Goal: Information Seeking & Learning: Learn about a topic

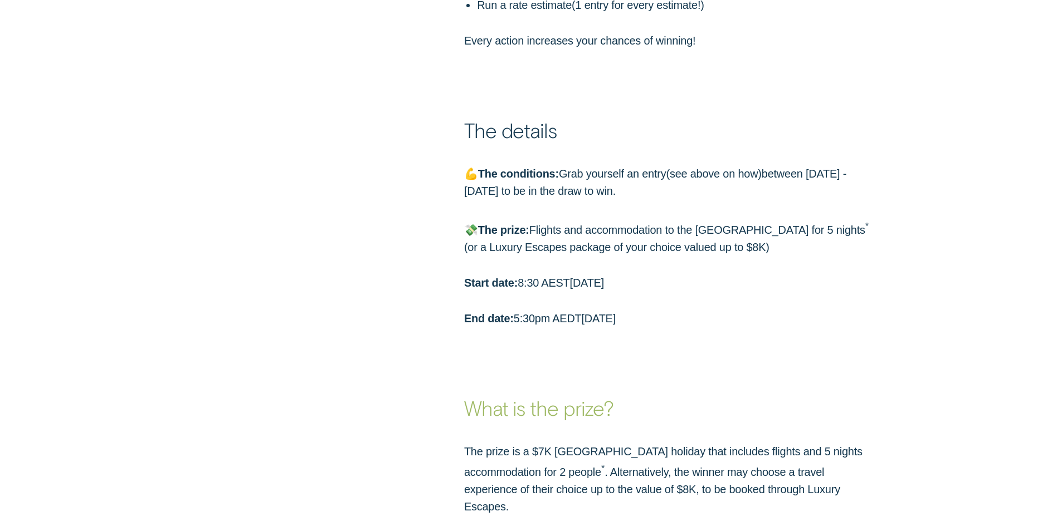
scroll to position [1225, 0]
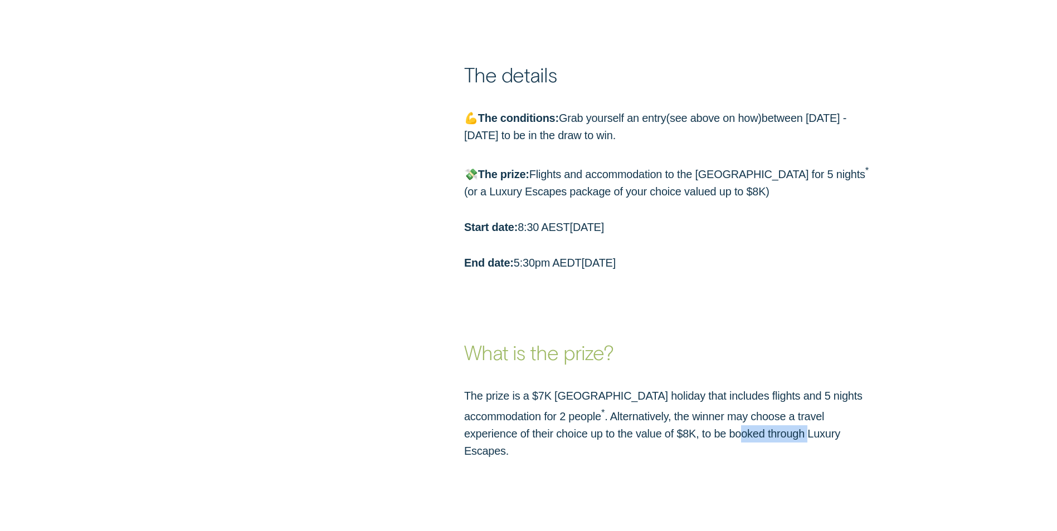
drag, startPoint x: 612, startPoint y: 438, endPoint x: 682, endPoint y: 438, distance: 70.2
click at [682, 438] on p "The prize is a $7K [GEOGRAPHIC_DATA] holiday that includes flights and 5 nights…" at bounding box center [669, 424] width 411 height 72
drag, startPoint x: 682, startPoint y: 438, endPoint x: 690, endPoint y: 436, distance: 8.0
click at [690, 437] on p "The prize is a $7K [GEOGRAPHIC_DATA] holiday that includes flights and 5 nights…" at bounding box center [669, 424] width 411 height 72
drag, startPoint x: 677, startPoint y: 434, endPoint x: 758, endPoint y: 434, distance: 80.8
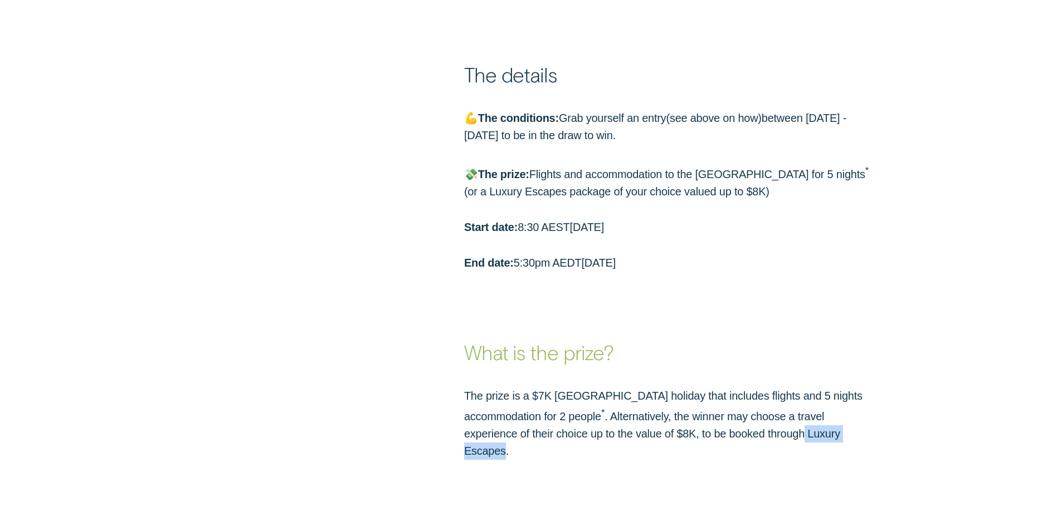
click at [758, 434] on p "The prize is a $7K [GEOGRAPHIC_DATA] holiday that includes flights and 5 nights…" at bounding box center [669, 424] width 411 height 72
copy p "Luxury Escapes"
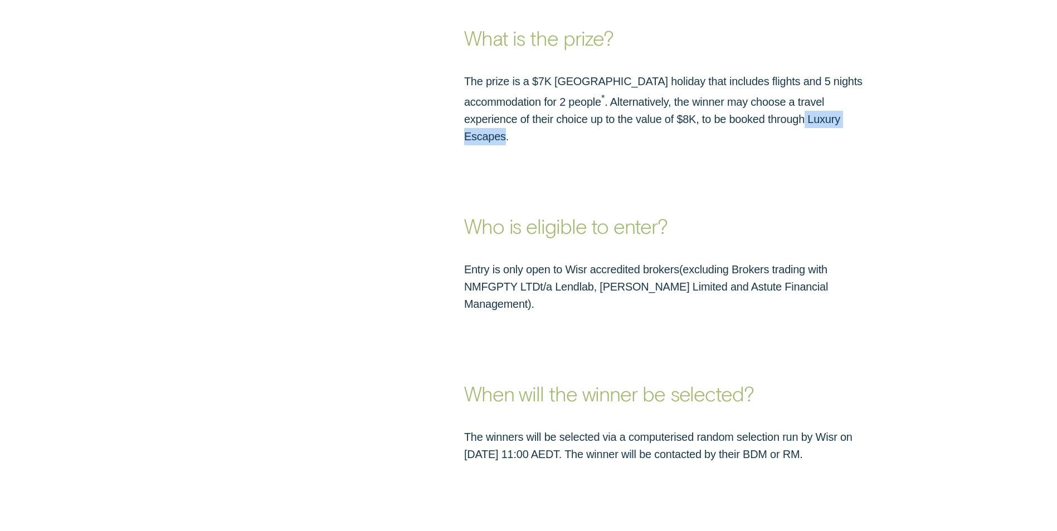
scroll to position [1560, 0]
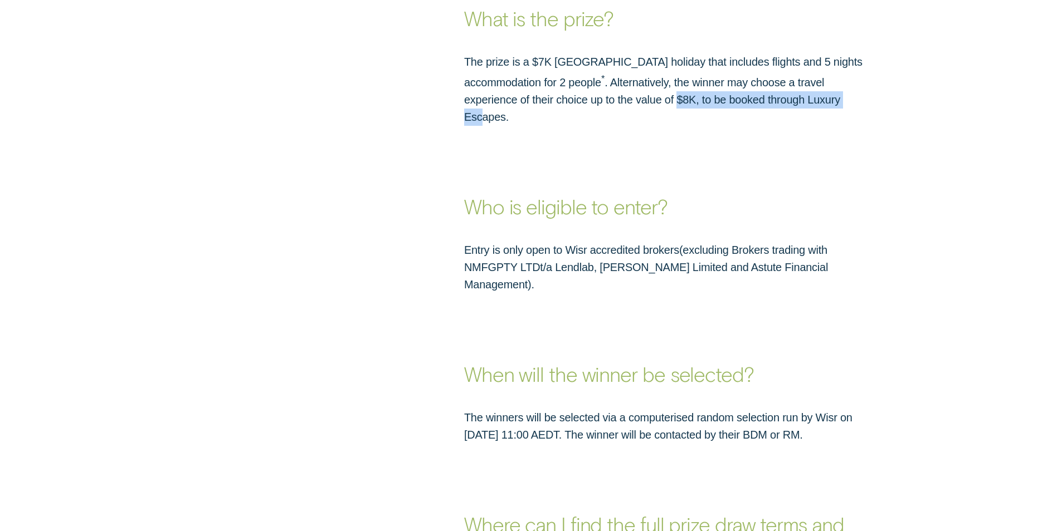
drag, startPoint x: 553, startPoint y: 99, endPoint x: 732, endPoint y: 94, distance: 180.0
click at [732, 94] on p "The prize is a $7K [GEOGRAPHIC_DATA] holiday that includes flights and 5 nights…" at bounding box center [669, 89] width 411 height 72
click at [353, 294] on div "When will the winner be selected?" at bounding box center [529, 341] width 988 height 94
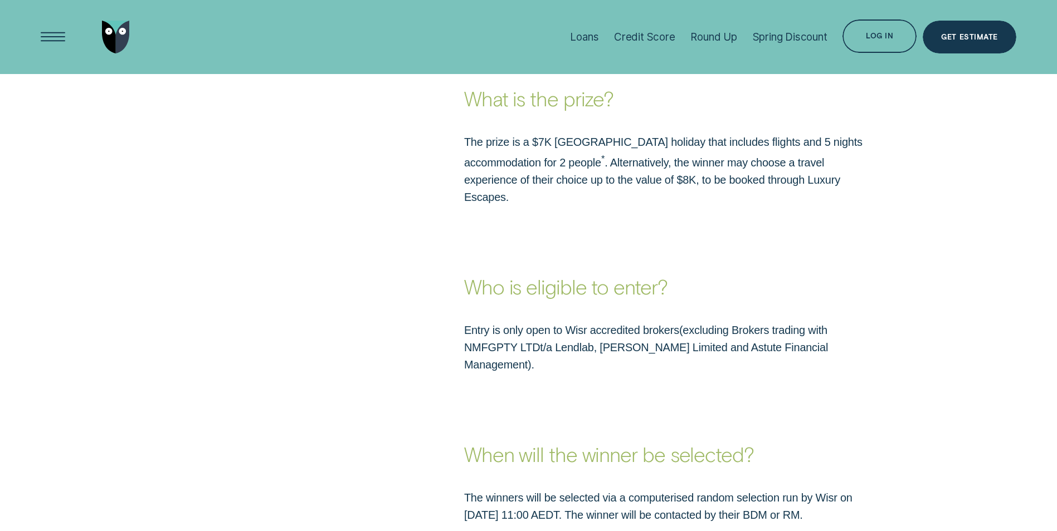
scroll to position [1324, 0]
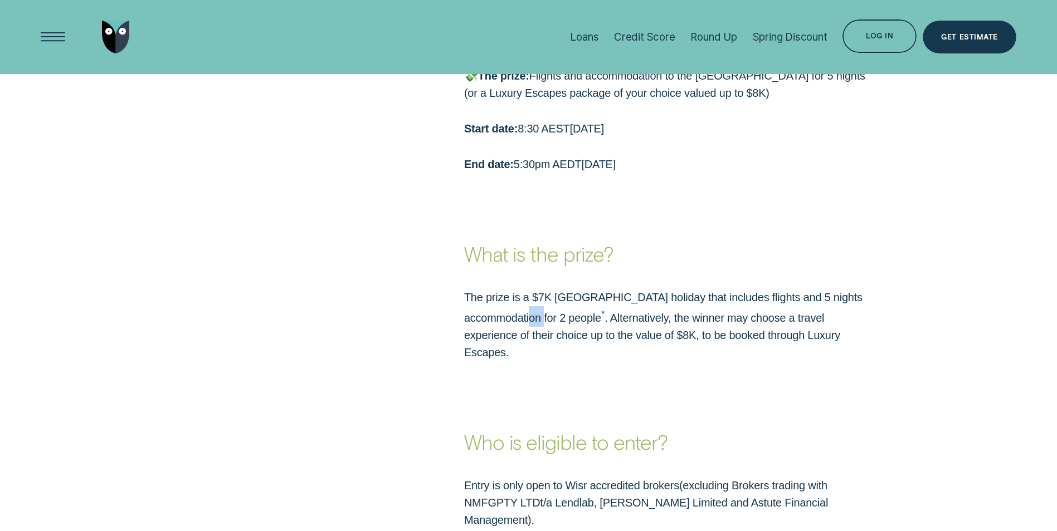
drag, startPoint x: 490, startPoint y: 322, endPoint x: 505, endPoint y: 321, distance: 15.1
click at [505, 321] on p "The prize is a $7K [GEOGRAPHIC_DATA] holiday that includes flights and 5 nights…" at bounding box center [669, 325] width 411 height 72
drag, startPoint x: 505, startPoint y: 321, endPoint x: 584, endPoint y: 317, distance: 79.2
click at [584, 317] on p "The prize is a $7K [GEOGRAPHIC_DATA] holiday that includes flights and 5 nights…" at bounding box center [669, 325] width 411 height 72
drag, startPoint x: 479, startPoint y: 321, endPoint x: 507, endPoint y: 314, distance: 28.8
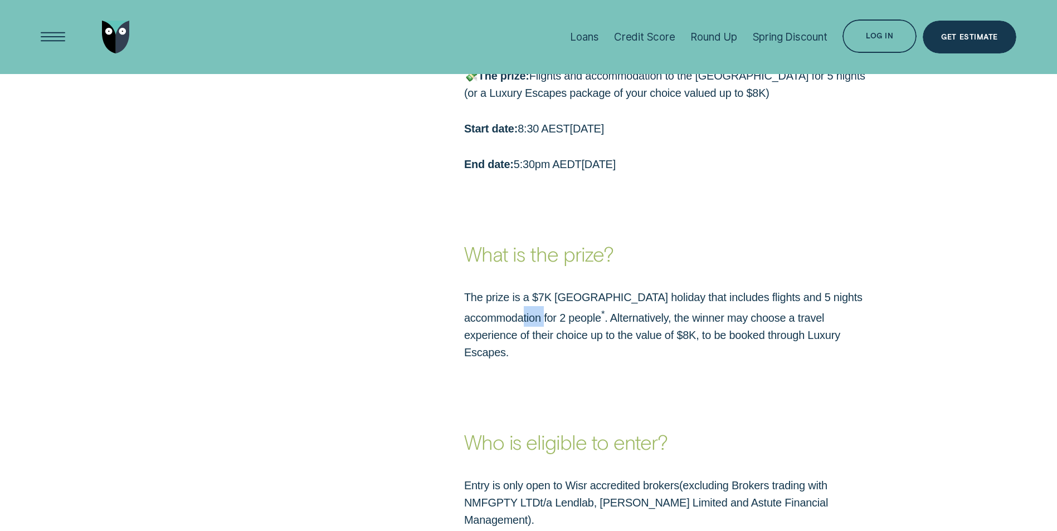
click at [507, 314] on p "The prize is a $7K [GEOGRAPHIC_DATA] holiday that includes flights and 5 nights…" at bounding box center [669, 325] width 411 height 72
drag, startPoint x: 507, startPoint y: 314, endPoint x: 531, endPoint y: 315, distance: 24.6
click at [531, 315] on p "The prize is a $7K [GEOGRAPHIC_DATA] holiday that includes flights and 5 nights…" at bounding box center [669, 325] width 411 height 72
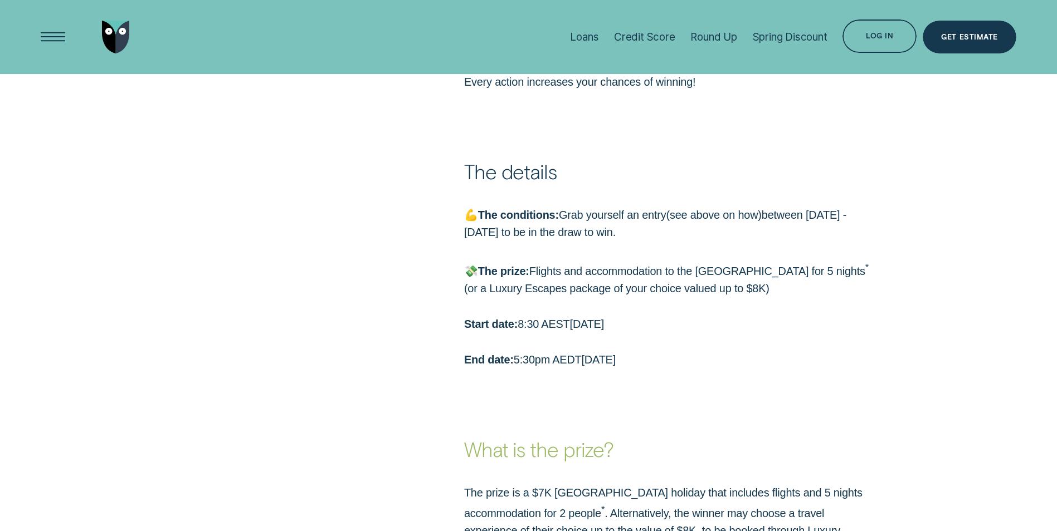
scroll to position [1101, 0]
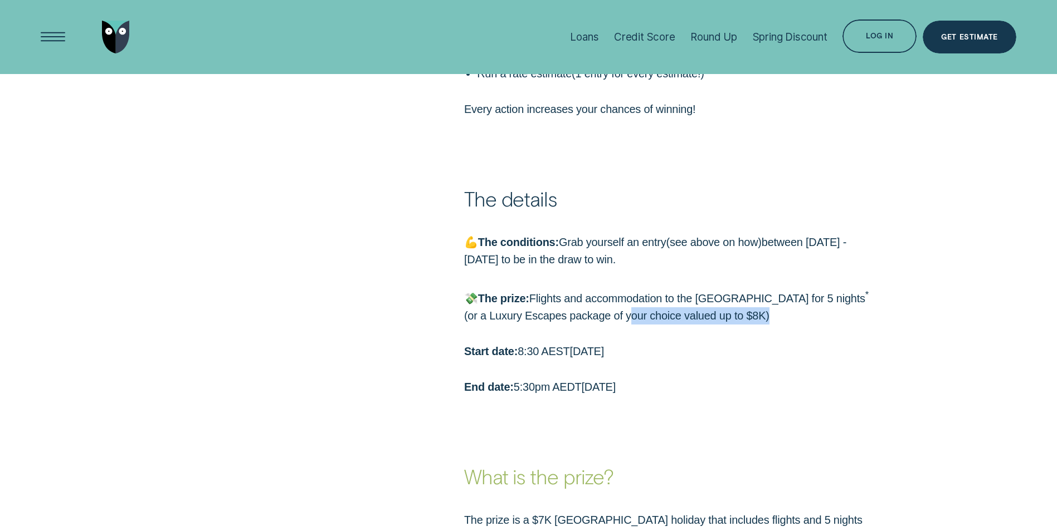
drag, startPoint x: 573, startPoint y: 317, endPoint x: 778, endPoint y: 320, distance: 205.0
click at [778, 320] on p "💸 The prize: Flights and accommodation to the [GEOGRAPHIC_DATA] for 5 nights * …" at bounding box center [669, 306] width 411 height 38
click at [664, 361] on div "💪 The conditions: Grab yourself an entry ( see above on how ) between [DATE] - …" at bounding box center [669, 315] width 423 height 162
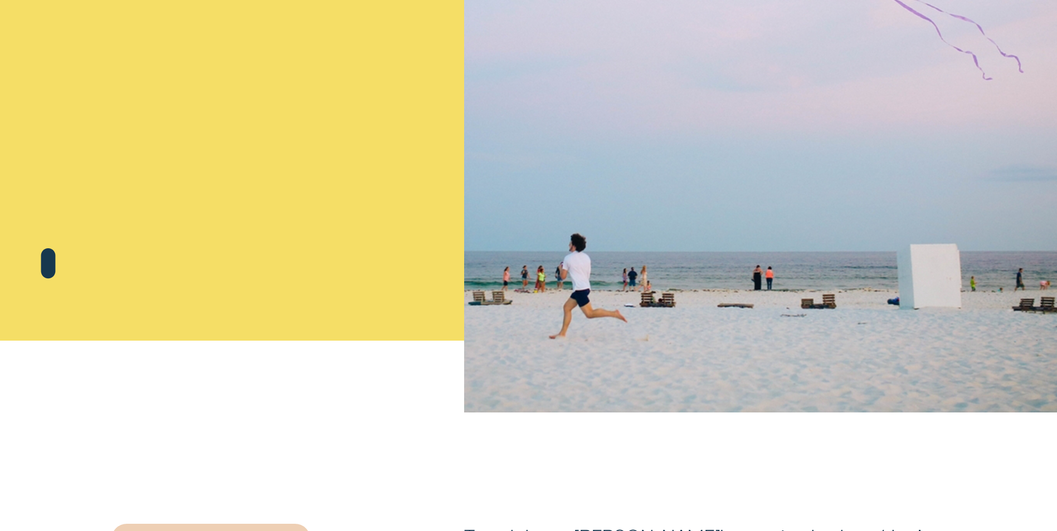
scroll to position [0, 0]
